Goal: Transaction & Acquisition: Purchase product/service

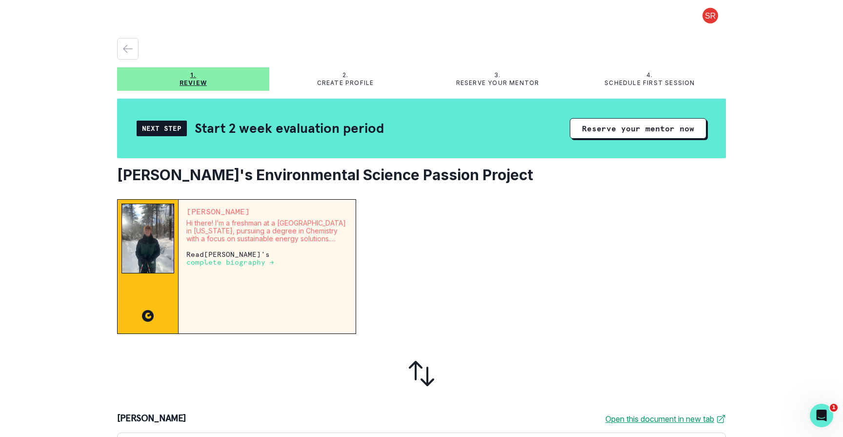
click at [238, 262] on p "complete biography →" at bounding box center [230, 262] width 88 height 8
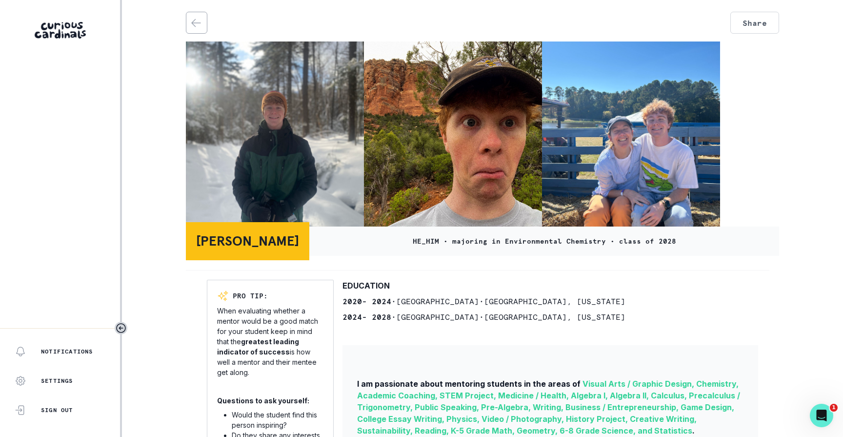
click at [255, 240] on p "[PERSON_NAME]" at bounding box center [247, 241] width 103 height 20
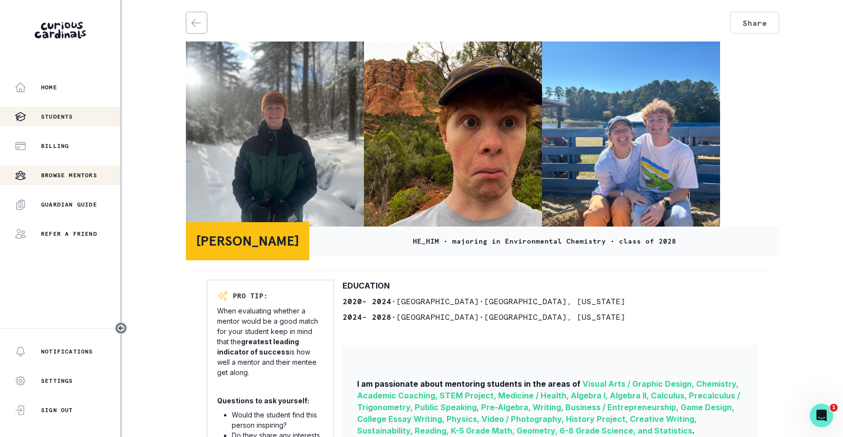
click at [73, 115] on p "Students" at bounding box center [57, 117] width 32 height 8
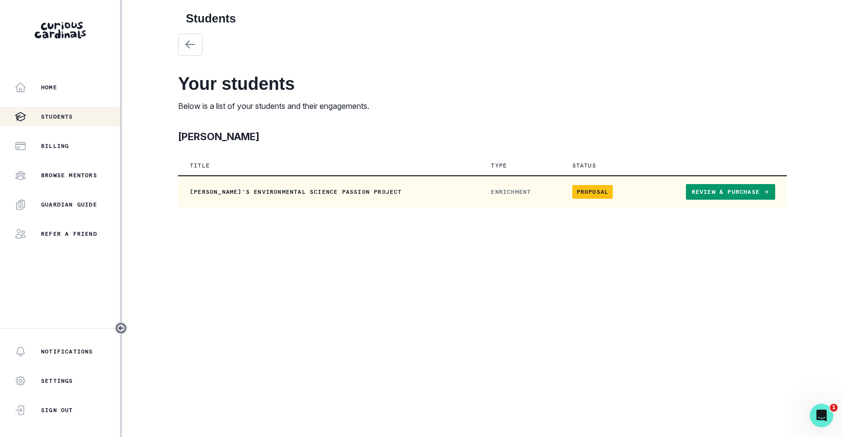
click at [326, 193] on p "[PERSON_NAME]'s Environmental Science Passion Project" at bounding box center [329, 192] width 278 height 8
click at [586, 192] on span "Proposal" at bounding box center [592, 192] width 41 height 14
click at [714, 189] on link "Review & Purchase" at bounding box center [730, 192] width 89 height 16
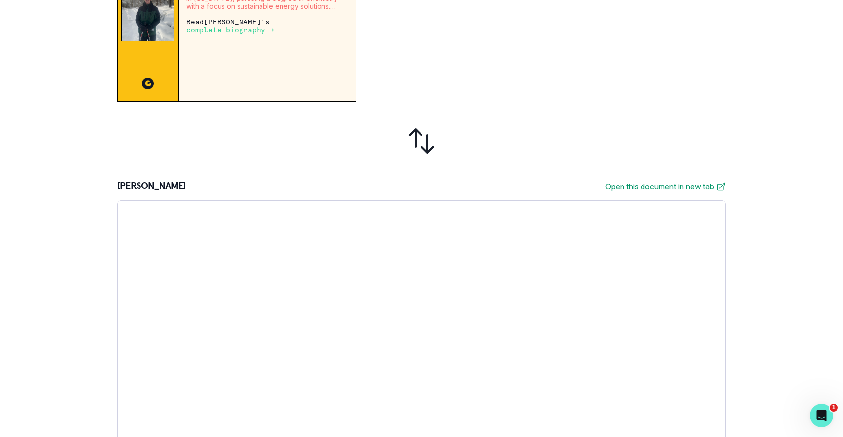
scroll to position [250, 0]
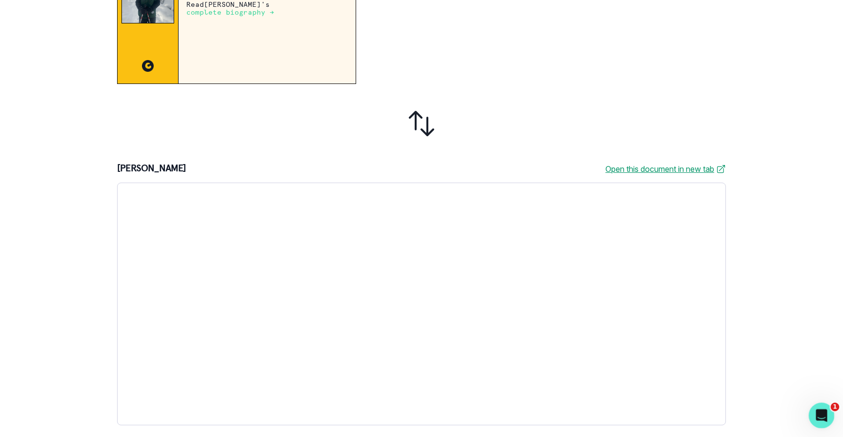
click at [814, 407] on div "Open Intercom Messenger" at bounding box center [820, 414] width 32 height 32
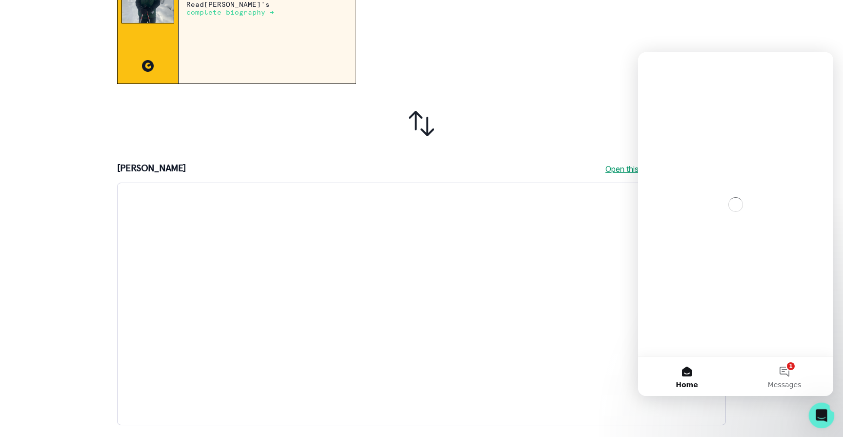
scroll to position [0, 0]
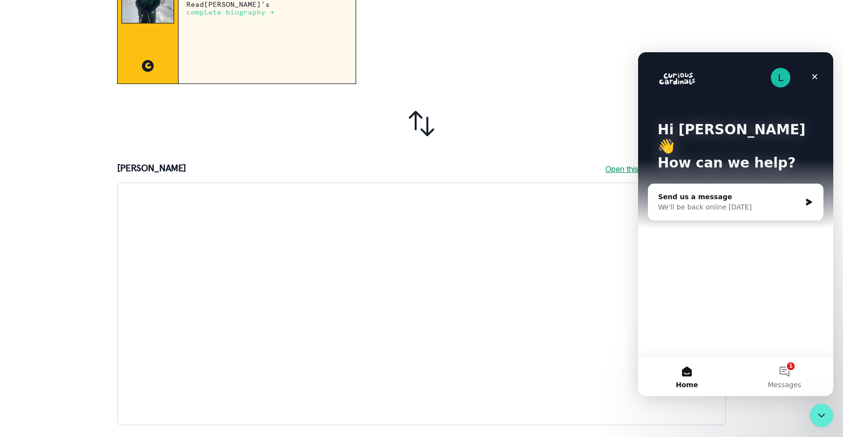
click at [520, 178] on div "[PERSON_NAME] Open this document in new tab" at bounding box center [421, 294] width 609 height 262
click at [812, 78] on icon "Close" at bounding box center [814, 76] width 5 height 5
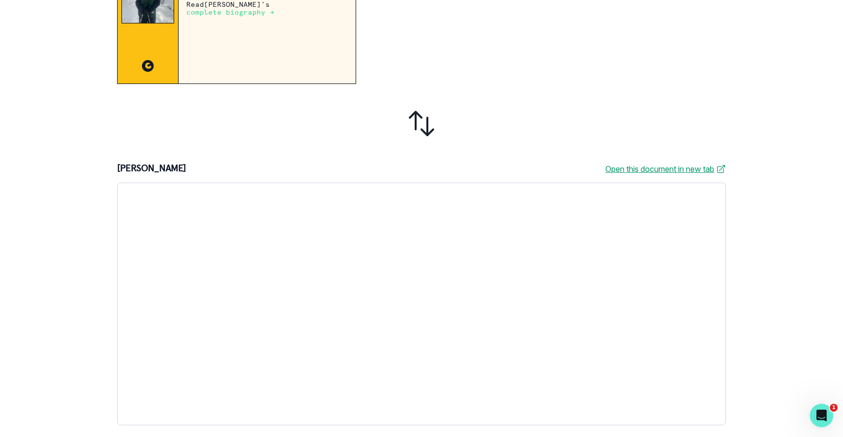
click at [669, 168] on link "Open this document in new tab" at bounding box center [665, 169] width 120 height 12
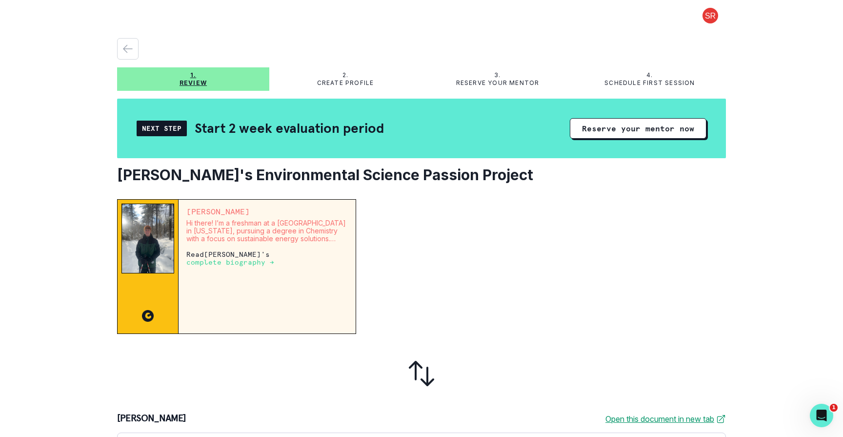
click at [243, 262] on p "complete biography →" at bounding box center [230, 262] width 88 height 8
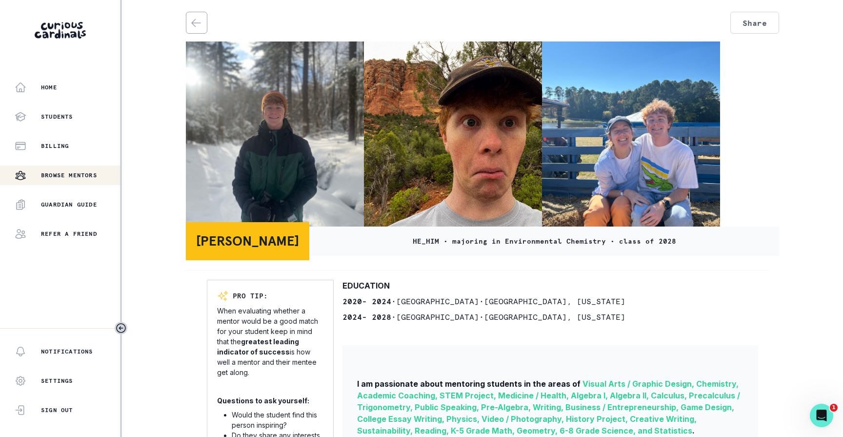
click at [434, 157] on img at bounding box center [453, 136] width 178 height 190
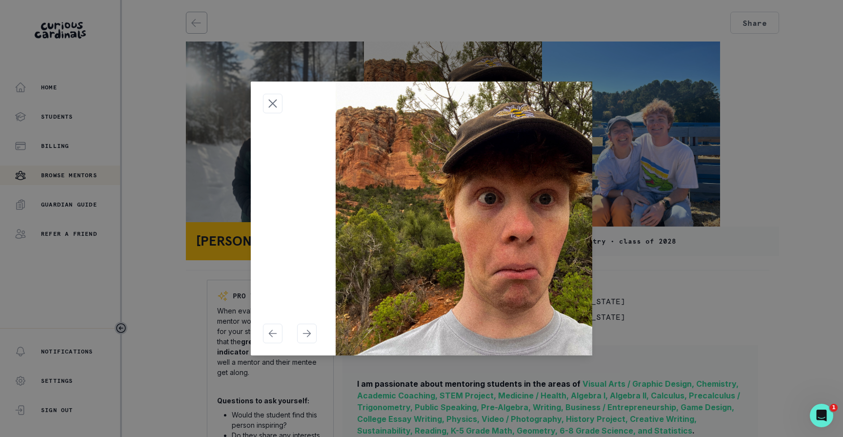
click at [434, 157] on img at bounding box center [464, 218] width 257 height 274
click at [686, 130] on div at bounding box center [421, 218] width 843 height 437
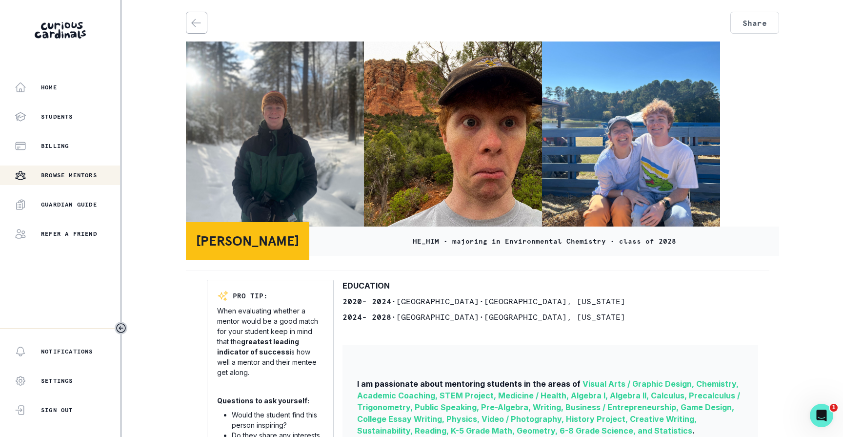
click at [685, 131] on img at bounding box center [631, 136] width 178 height 190
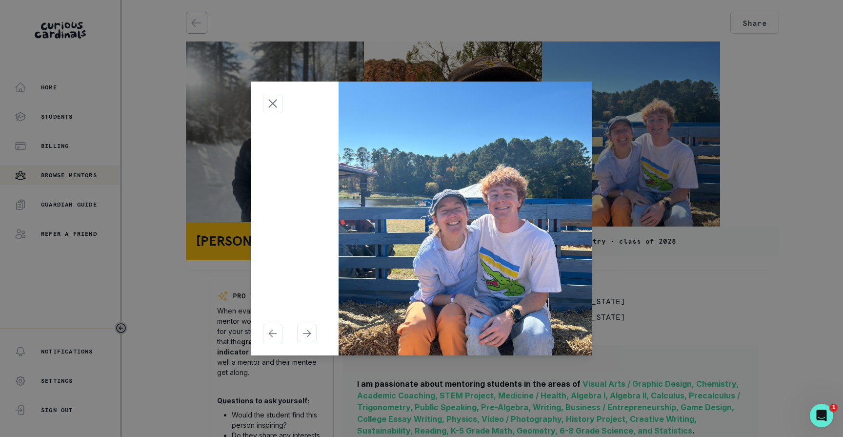
click at [685, 131] on div at bounding box center [421, 218] width 843 height 437
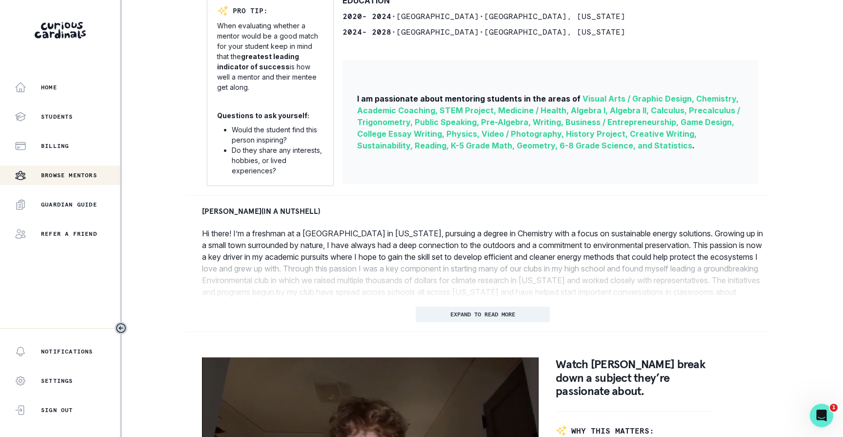
scroll to position [296, 0]
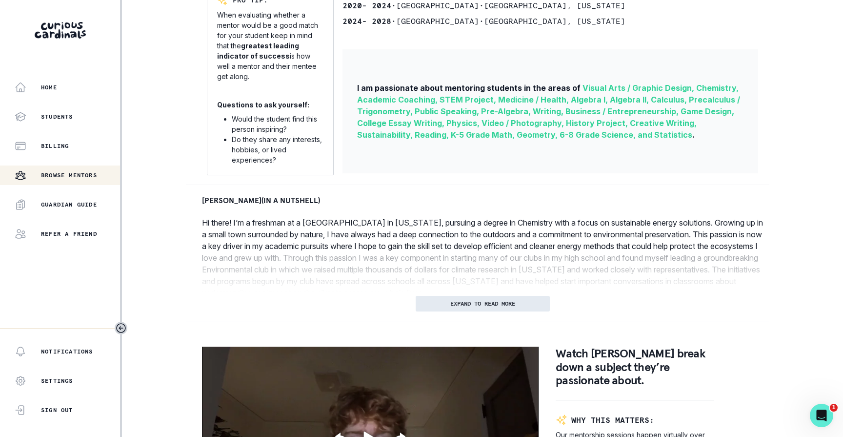
click at [512, 301] on p "EXPAND TO READ MORE" at bounding box center [482, 303] width 65 height 7
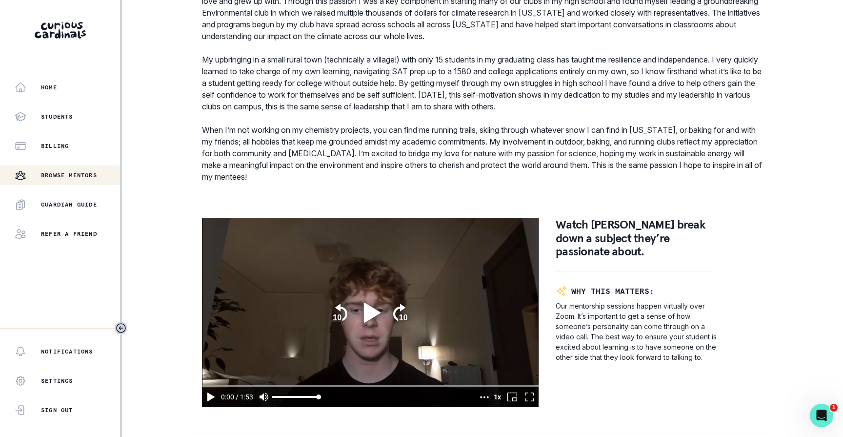
scroll to position [550, 0]
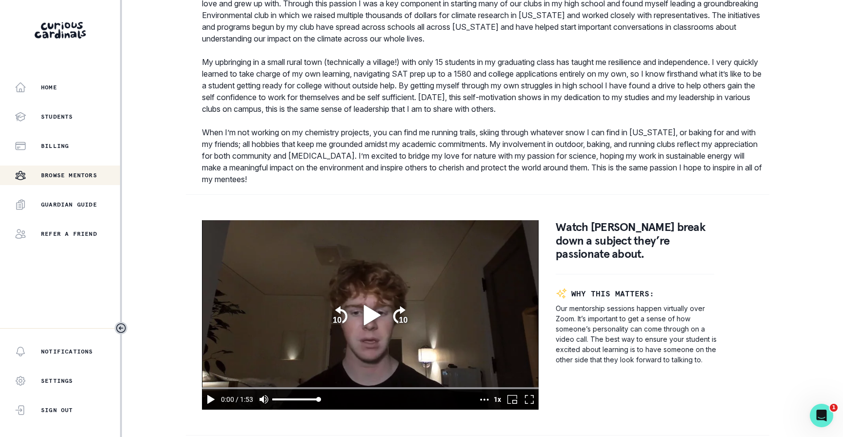
click at [373, 312] on icon "play" at bounding box center [371, 314] width 17 height 20
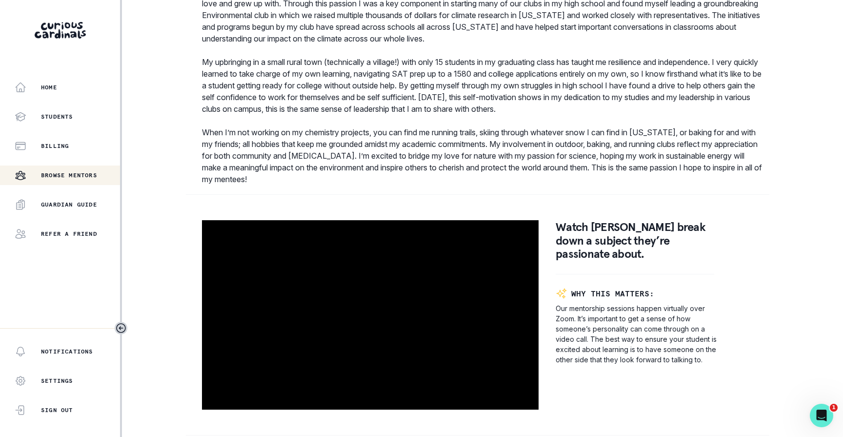
type input "113.150838"
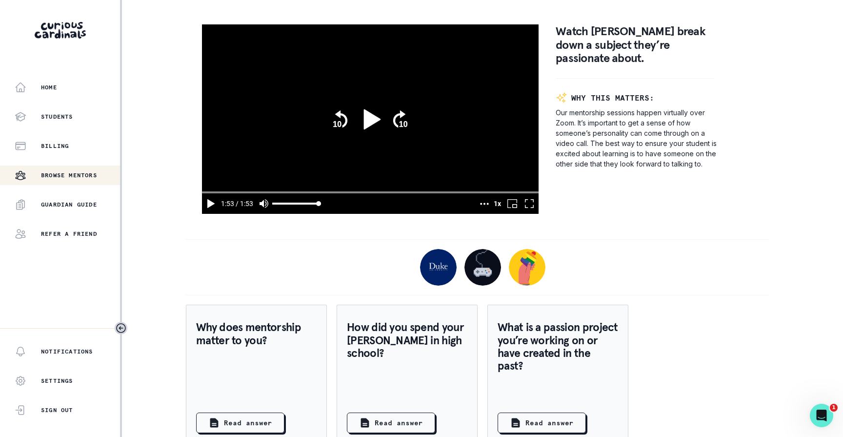
scroll to position [788, 0]
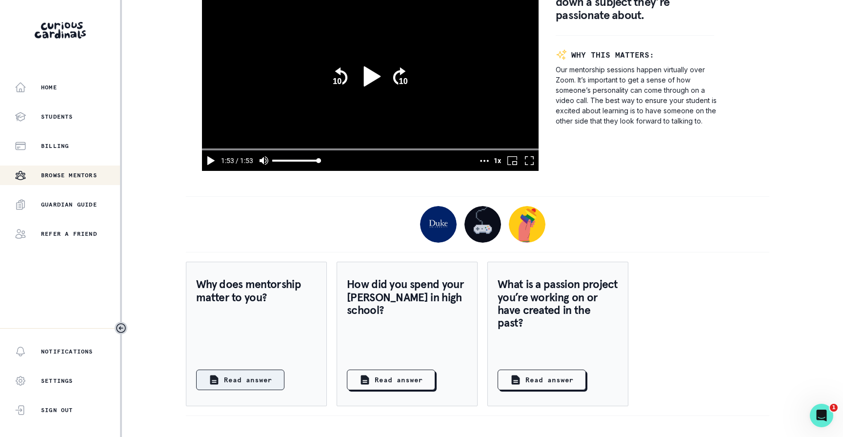
click at [262, 382] on p "Read answer" at bounding box center [248, 380] width 48 height 10
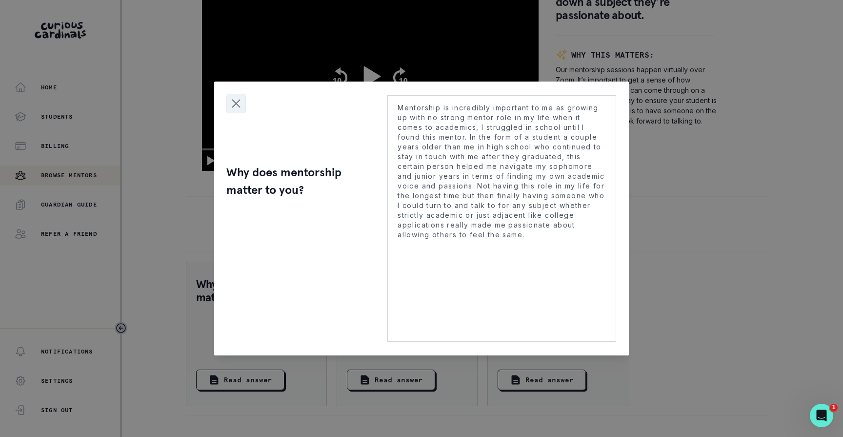
click at [235, 103] on icon "Close modal" at bounding box center [236, 103] width 15 height 15
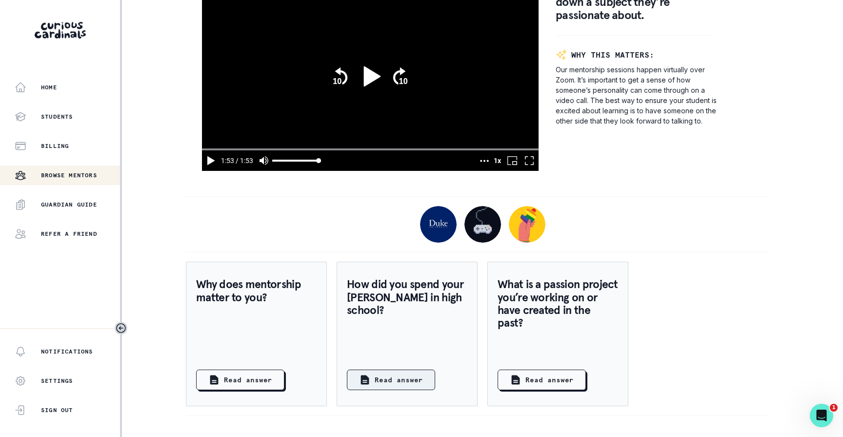
click at [389, 378] on p "Read answer" at bounding box center [399, 380] width 48 height 10
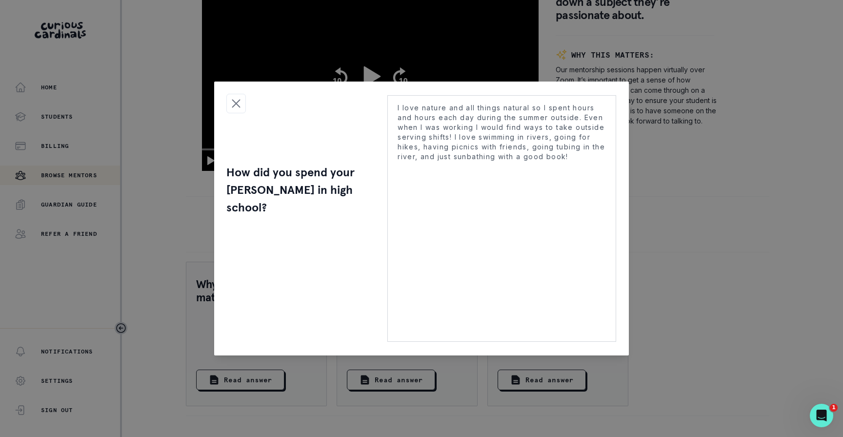
click at [541, 381] on div "How did you spend your [PERSON_NAME] in high school? I love nature and all thin…" at bounding box center [421, 218] width 843 height 437
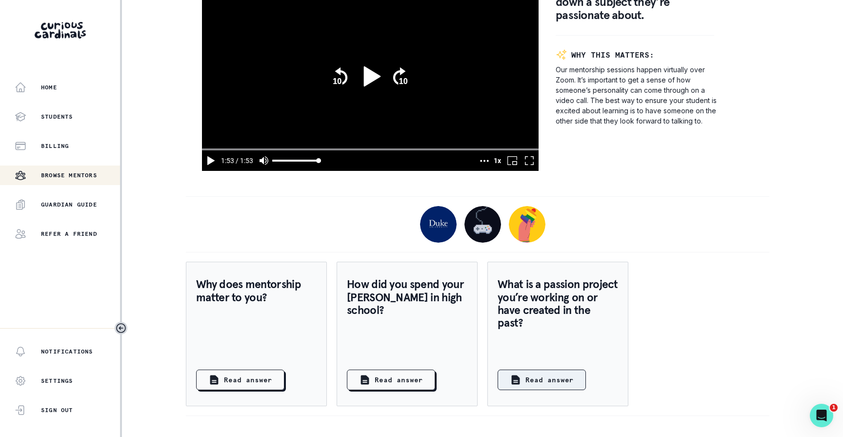
click at [541, 382] on p "Read answer" at bounding box center [549, 380] width 48 height 10
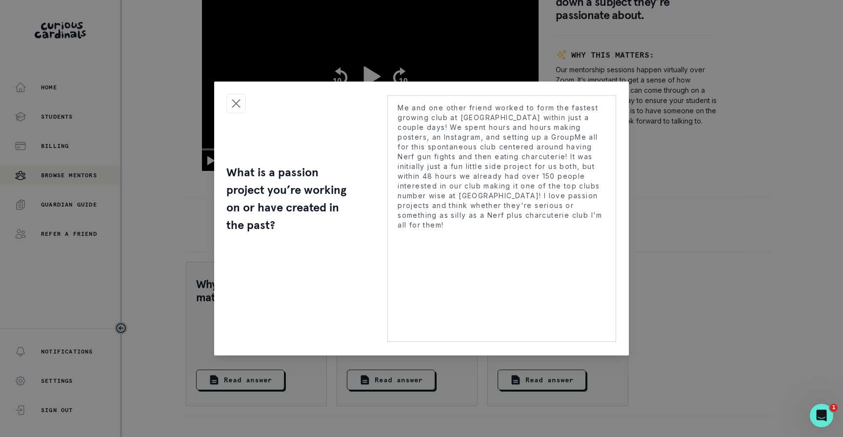
click at [755, 344] on div "What is a passion project you’re working on or have created in the past? Me and…" at bounding box center [421, 218] width 843 height 437
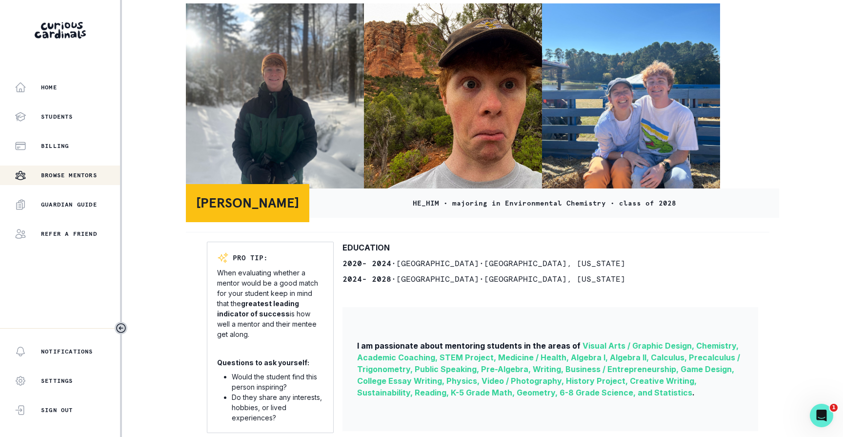
scroll to position [0, 0]
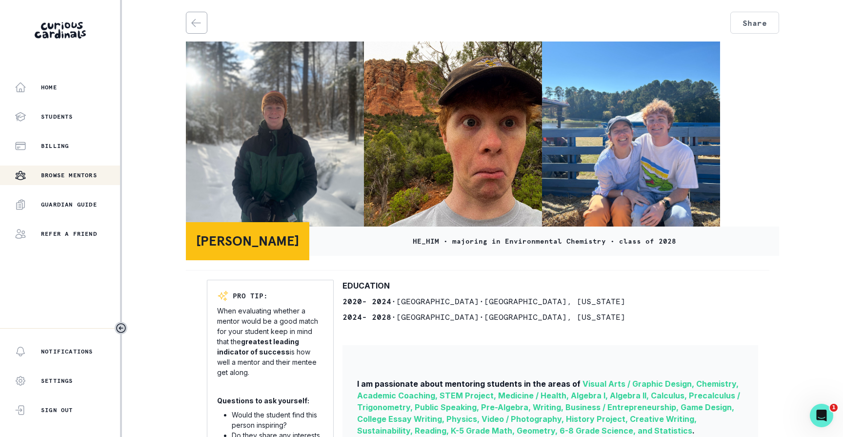
click at [64, 176] on p "Browse Mentors" at bounding box center [69, 175] width 56 height 8
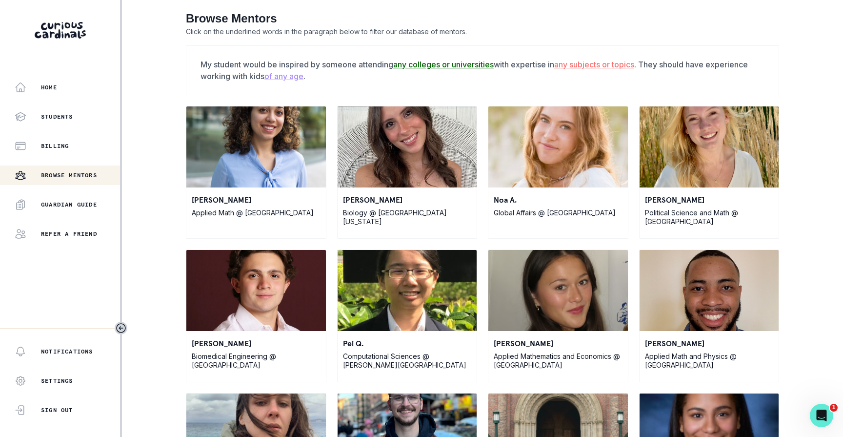
click at [60, 170] on div "Browse Mentors" at bounding box center [67, 175] width 105 height 12
click at [56, 80] on button "Home" at bounding box center [60, 88] width 120 height 20
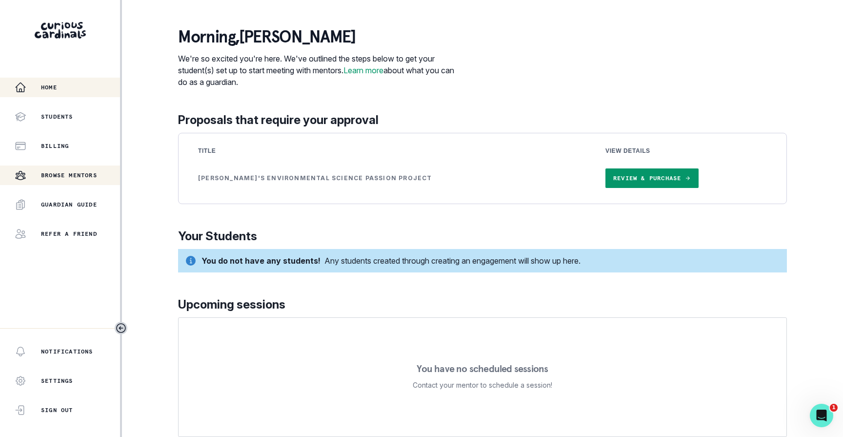
click at [82, 177] on p "Browse Mentors" at bounding box center [69, 175] width 56 height 8
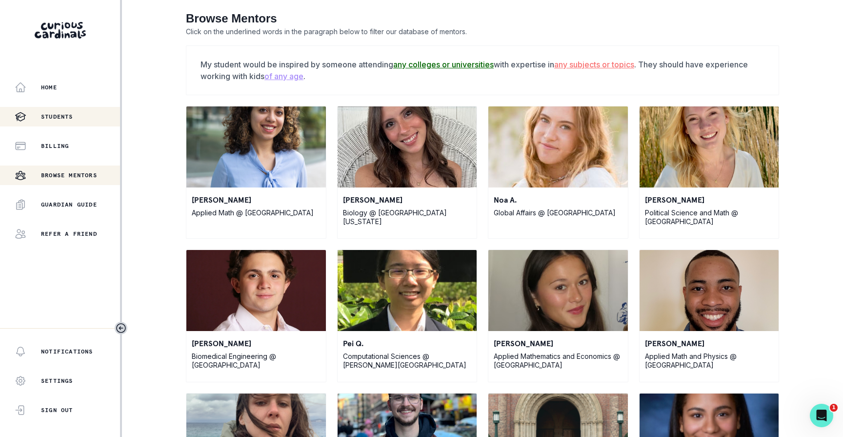
click at [50, 113] on p "Students" at bounding box center [57, 117] width 32 height 8
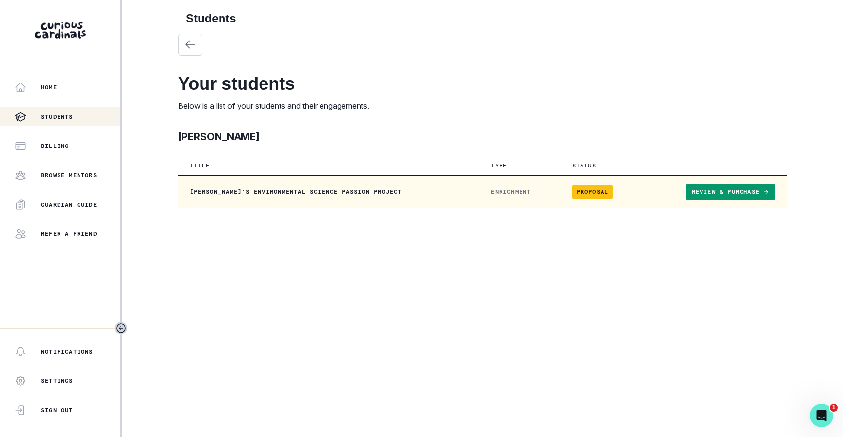
click at [721, 191] on link "Review & Purchase" at bounding box center [730, 192] width 89 height 16
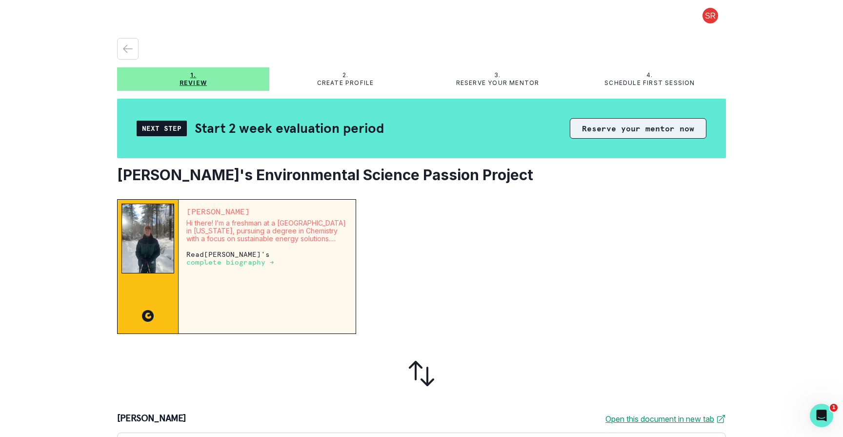
click at [635, 134] on button "Reserve your mentor now" at bounding box center [638, 128] width 137 height 20
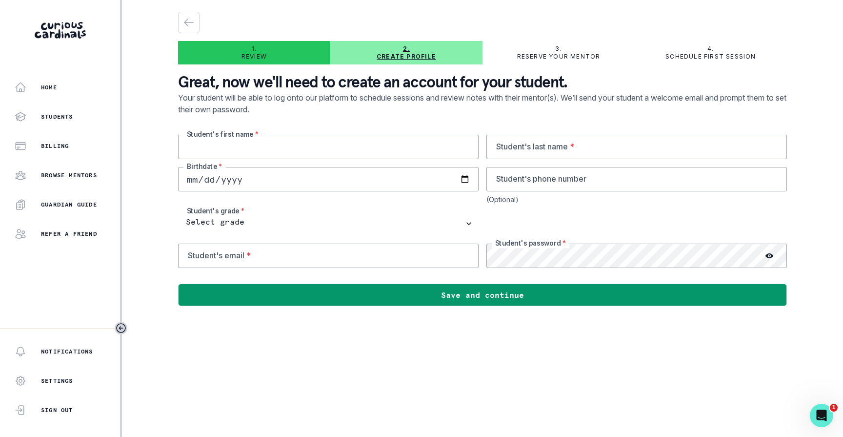
click at [362, 149] on input "text" at bounding box center [328, 147] width 300 height 24
type input "a"
type input "[PERSON_NAME]"
click at [240, 187] on input "date" at bounding box center [328, 179] width 300 height 24
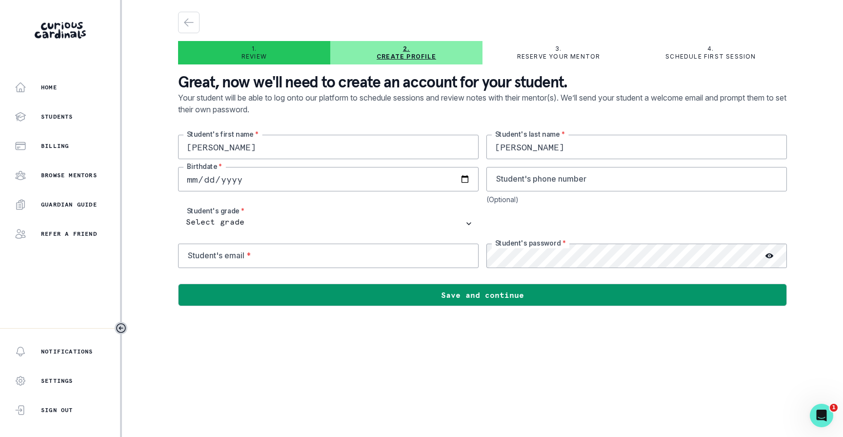
click at [465, 178] on input "date" at bounding box center [328, 179] width 300 height 24
click at [251, 177] on input "[DATE]" at bounding box center [328, 179] width 300 height 24
click at [239, 179] on input "[DATE]" at bounding box center [328, 179] width 300 height 24
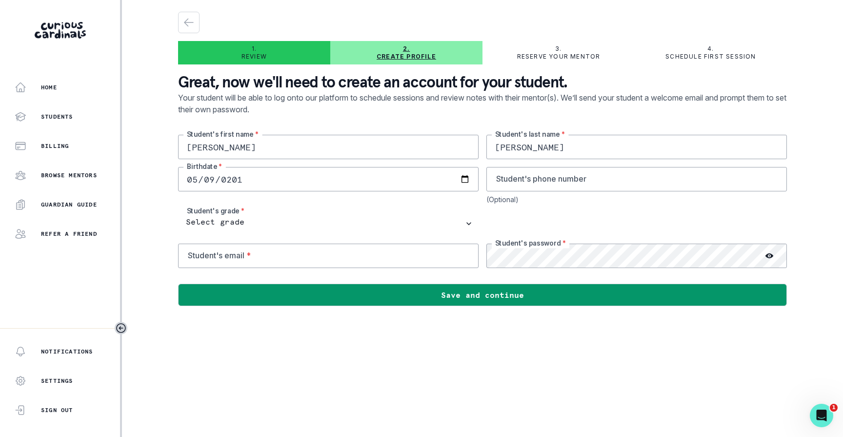
type input "[DATE]"
click at [567, 181] on input "tel" at bounding box center [636, 179] width 300 height 24
click at [374, 252] on input "email" at bounding box center [328, 255] width 300 height 24
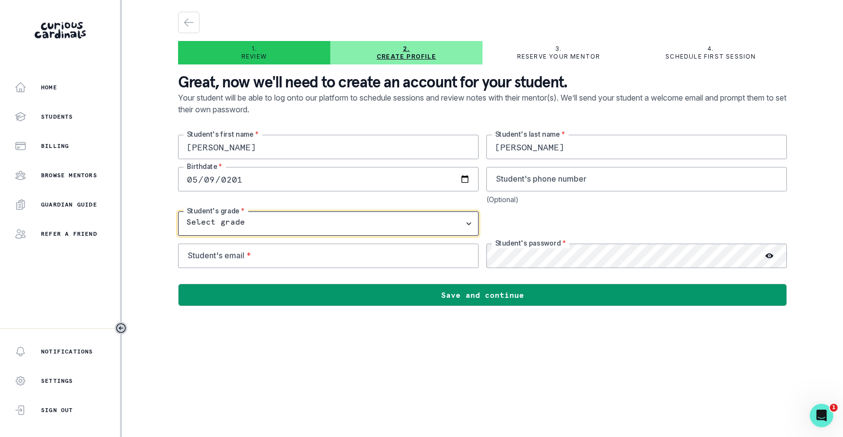
click at [311, 226] on select "Select grade 1st Grade 2nd Grade 3rd Grade 4th Grade 5th Grade 6th Grade 7th Gr…" at bounding box center [328, 223] width 300 height 24
select select "5th Grade"
click at [178, 211] on select "Select grade 1st Grade 2nd Grade 3rd Grade 4th Grade 5th Grade 6th Grade 7th Gr…" at bounding box center [328, 223] width 300 height 24
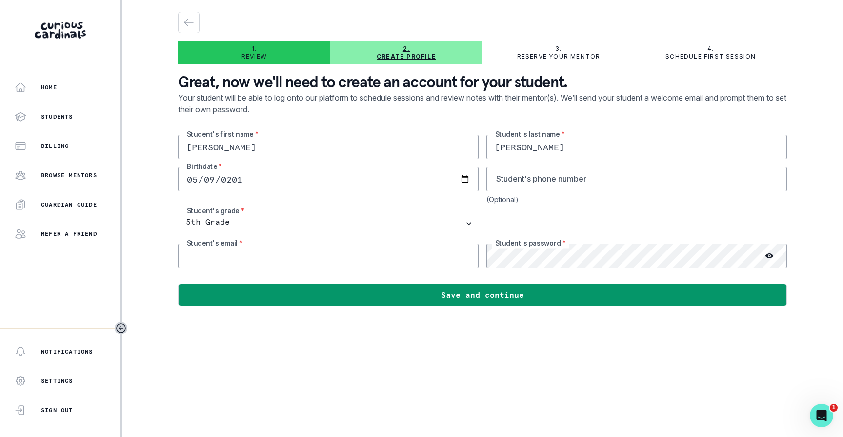
click at [309, 258] on input "email" at bounding box center [328, 255] width 300 height 24
type input "[EMAIL_ADDRESS][DOMAIN_NAME]"
type input "3152466847"
click at [770, 256] on icon at bounding box center [769, 256] width 8 height 8
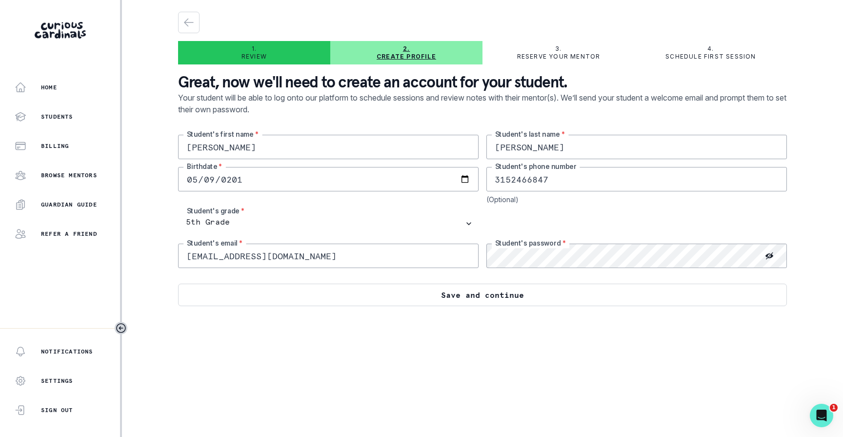
click at [560, 295] on button "Save and continue" at bounding box center [482, 294] width 609 height 22
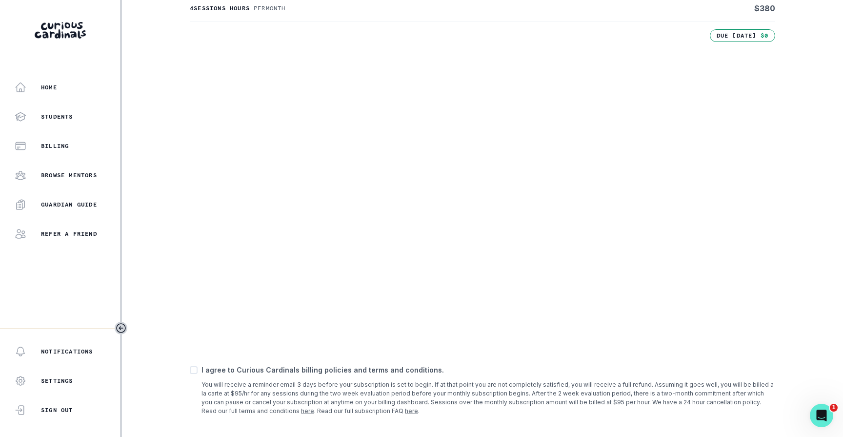
scroll to position [287, 0]
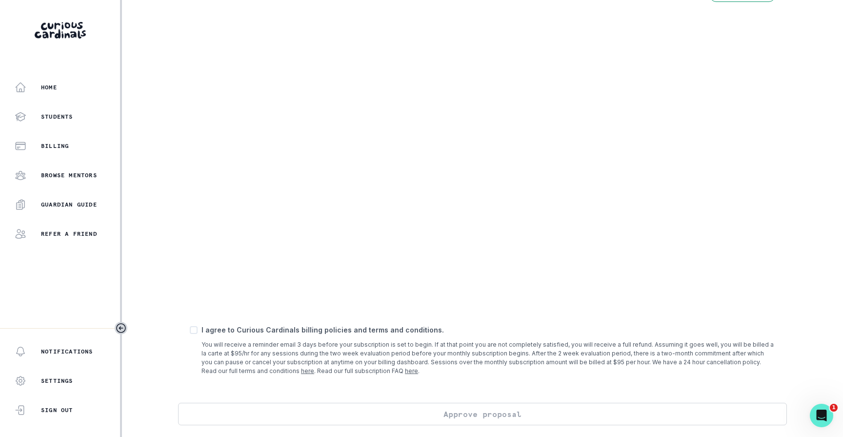
click at [192, 332] on span at bounding box center [194, 330] width 8 height 8
click at [190, 330] on input "checkbox" at bounding box center [189, 330] width 0 height 0
checkbox input "true"
click at [486, 414] on button "Approve proposal" at bounding box center [482, 413] width 609 height 22
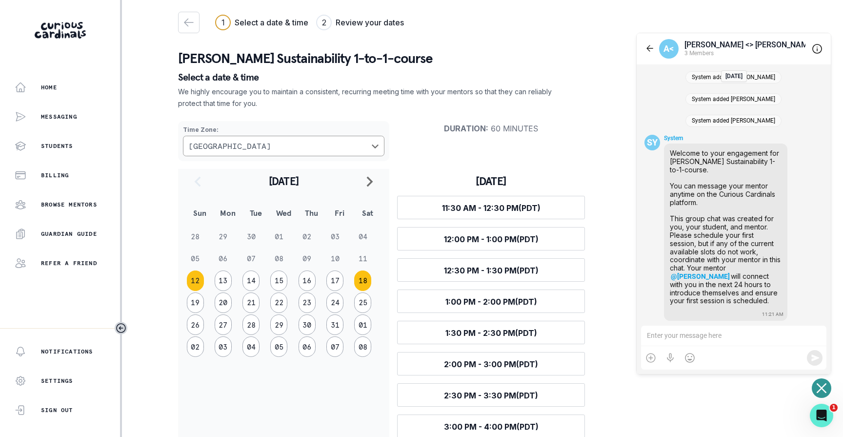
click at [365, 281] on button "18" at bounding box center [362, 280] width 17 height 20
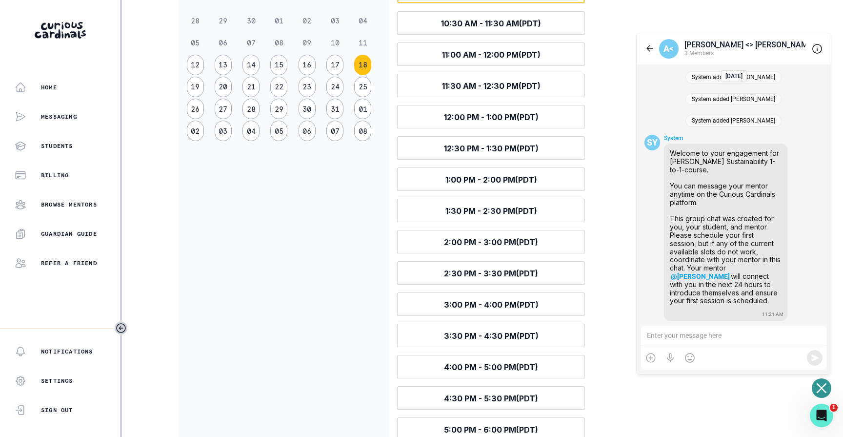
scroll to position [221, 0]
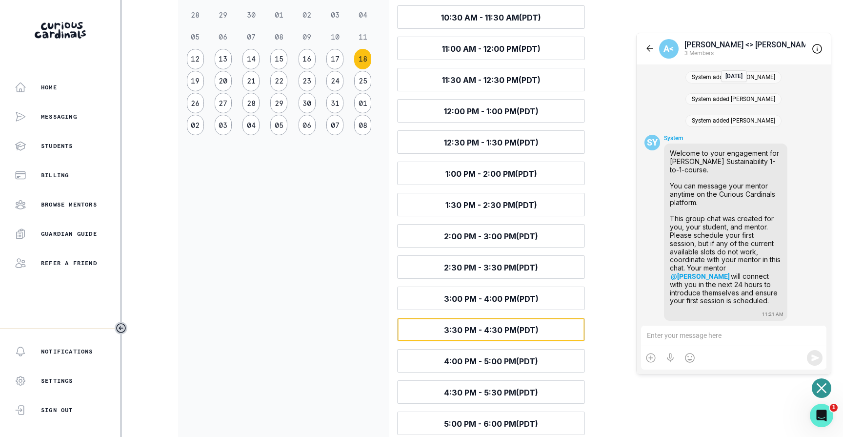
click at [526, 333] on span "3:30 PM - 4:30 PM (PDT)" at bounding box center [491, 330] width 95 height 10
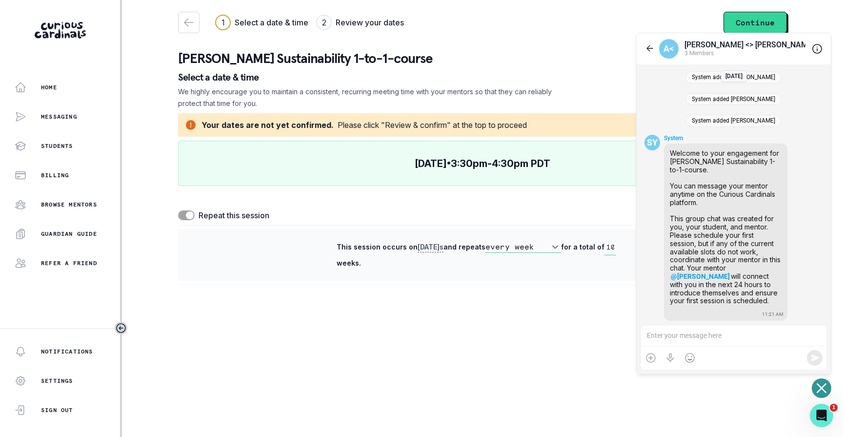
scroll to position [0, 0]
click at [648, 50] on div at bounding box center [649, 49] width 11 height 12
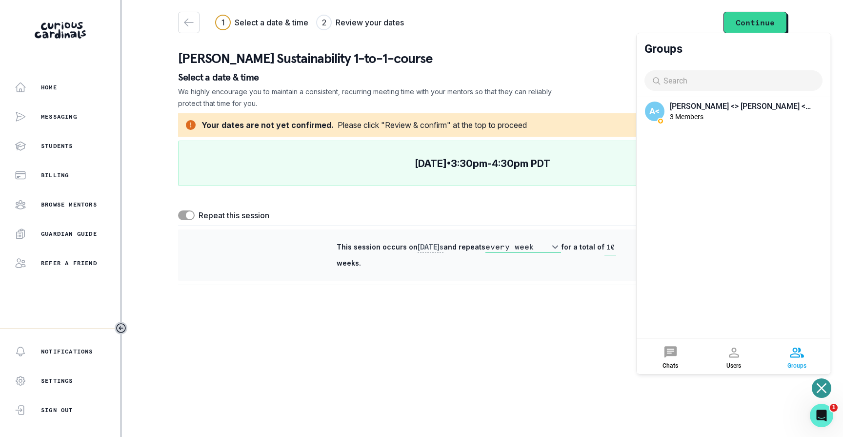
click at [587, 369] on main "1 Select a date & time 2 Review your dates Continue [PERSON_NAME] Sustainabilit…" at bounding box center [482, 218] width 624 height 437
click at [657, 43] on div "Groups" at bounding box center [663, 49] width 38 height 14
click at [663, 36] on div "Groups" at bounding box center [734, 48] width 194 height 31
click at [745, 22] on button "Continue" at bounding box center [754, 22] width 63 height 21
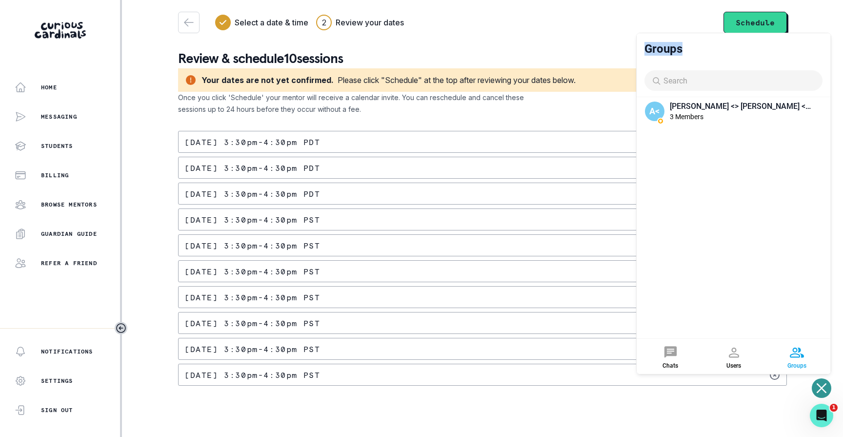
drag, startPoint x: 672, startPoint y: 34, endPoint x: 668, endPoint y: 70, distance: 36.7
click at [668, 70] on div "Groups" at bounding box center [734, 65] width 194 height 64
click at [820, 387] on icon "Open or close messaging widget" at bounding box center [821, 388] width 10 height 10
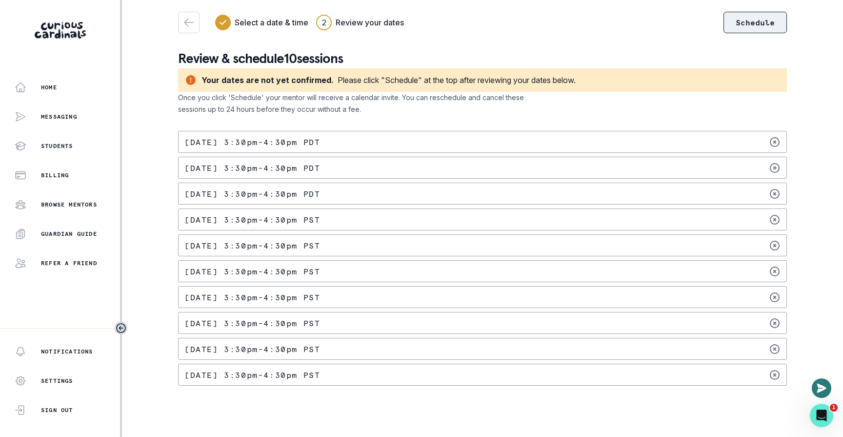
click at [750, 22] on button "Schedule" at bounding box center [754, 22] width 63 height 21
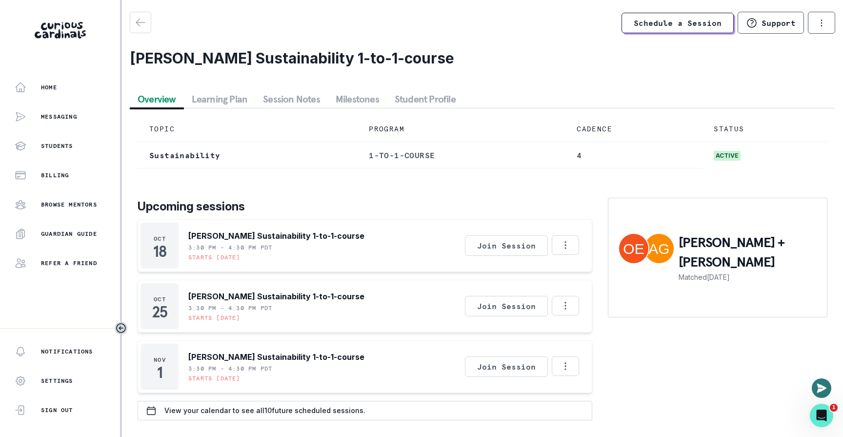
click at [230, 94] on button "Learning Plan" at bounding box center [220, 99] width 72 height 18
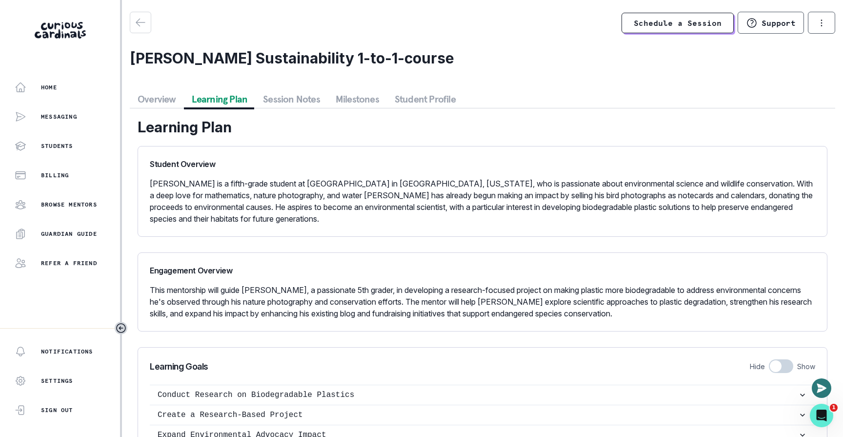
click at [154, 179] on p "[PERSON_NAME] is a fifth-grade student at [GEOGRAPHIC_DATA] in [GEOGRAPHIC_DATA…" at bounding box center [482, 201] width 665 height 47
click at [154, 183] on p "[PERSON_NAME] is a fifth-grade student at [GEOGRAPHIC_DATA] in [GEOGRAPHIC_DATA…" at bounding box center [482, 201] width 665 height 47
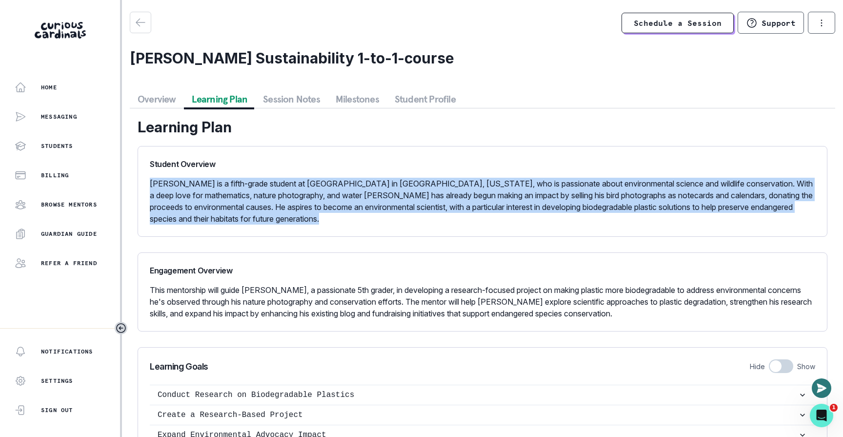
click at [154, 183] on p "[PERSON_NAME] is a fifth-grade student at [GEOGRAPHIC_DATA] in [GEOGRAPHIC_DATA…" at bounding box center [482, 201] width 665 height 47
click at [283, 99] on button "Session Notes" at bounding box center [291, 99] width 73 height 18
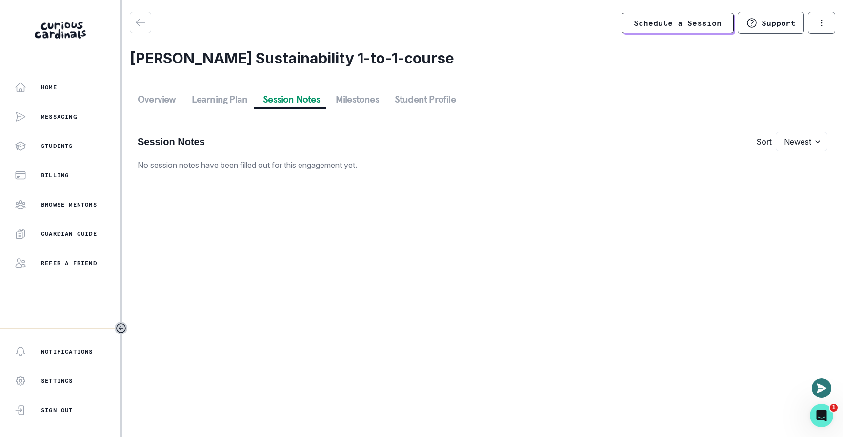
click at [353, 98] on button "Milestones" at bounding box center [357, 99] width 59 height 18
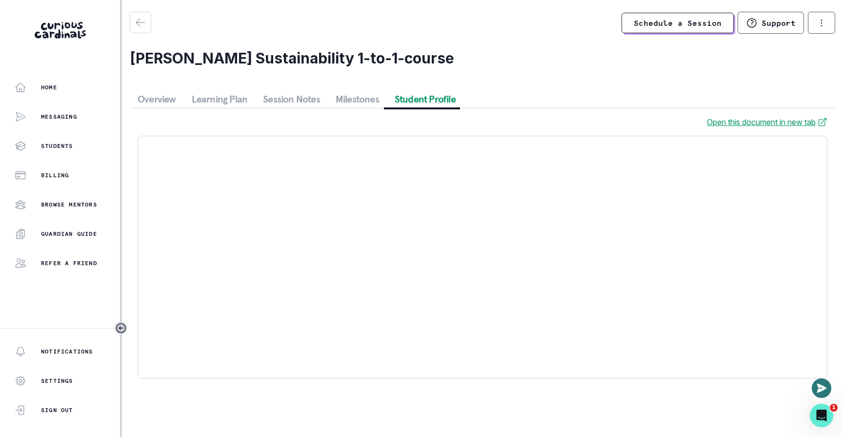
click at [437, 100] on button "Student Profile" at bounding box center [425, 99] width 77 height 18
click at [356, 101] on button "Milestones" at bounding box center [357, 99] width 59 height 18
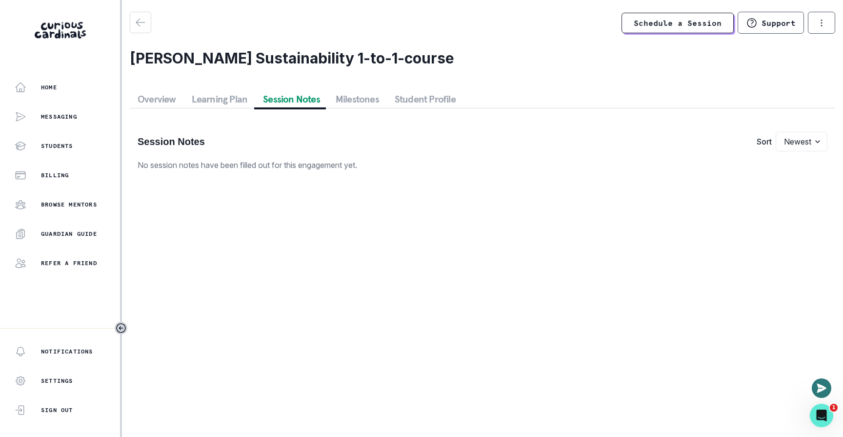
click at [295, 107] on div "Overview Learning Plan Session Notes Milestones Student Profile Session Notes S…" at bounding box center [482, 134] width 705 height 88
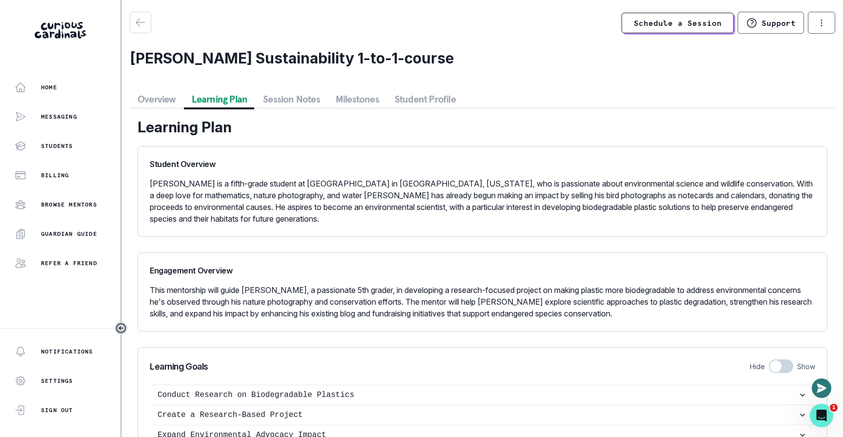
click at [233, 98] on button "Learning Plan" at bounding box center [220, 99] width 72 height 18
click at [148, 102] on button "Overview" at bounding box center [157, 99] width 54 height 18
click at [201, 96] on button "Learning Plan" at bounding box center [220, 99] width 72 height 18
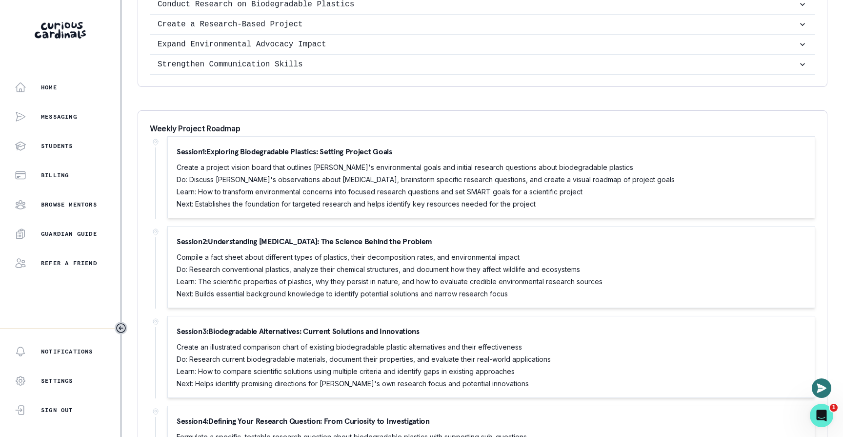
scroll to position [390, 0]
